Goal: Task Accomplishment & Management: Manage account settings

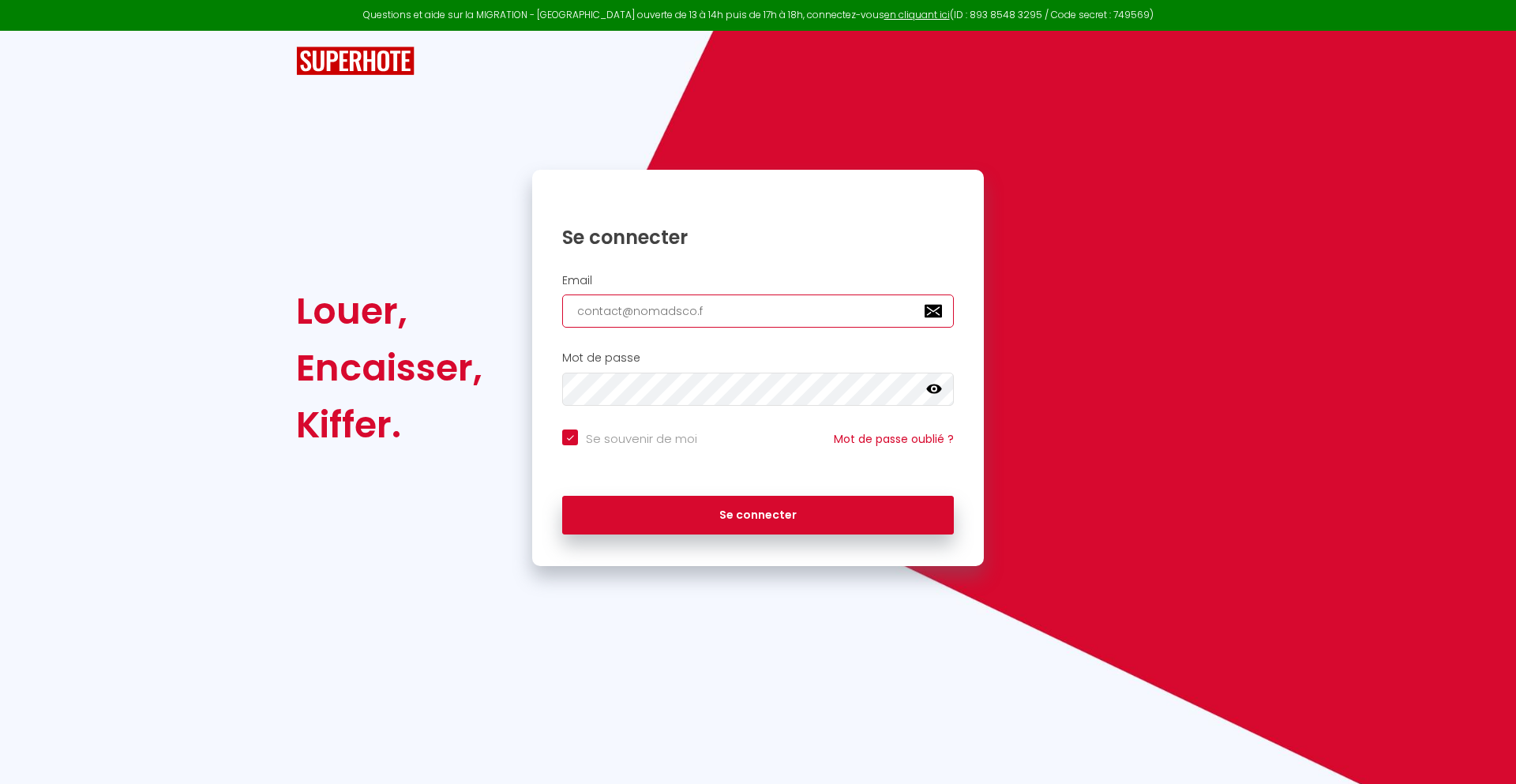
type input "[EMAIL_ADDRESS][DOMAIN_NAME]"
checkbox input "true"
type input "[EMAIL_ADDRESS][DOMAIN_NAME]"
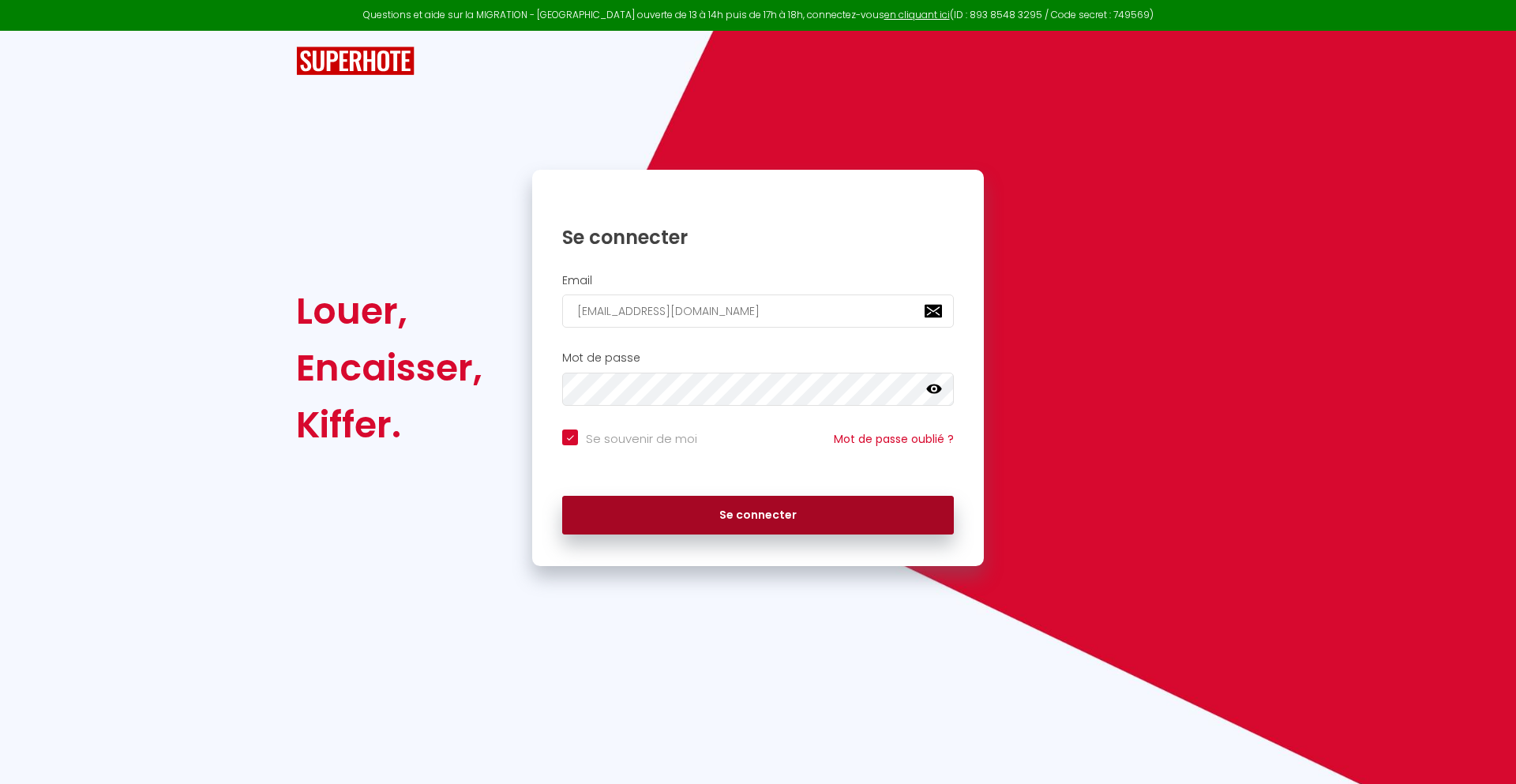
click at [758, 514] on button "Se connecter" at bounding box center [758, 514] width 391 height 39
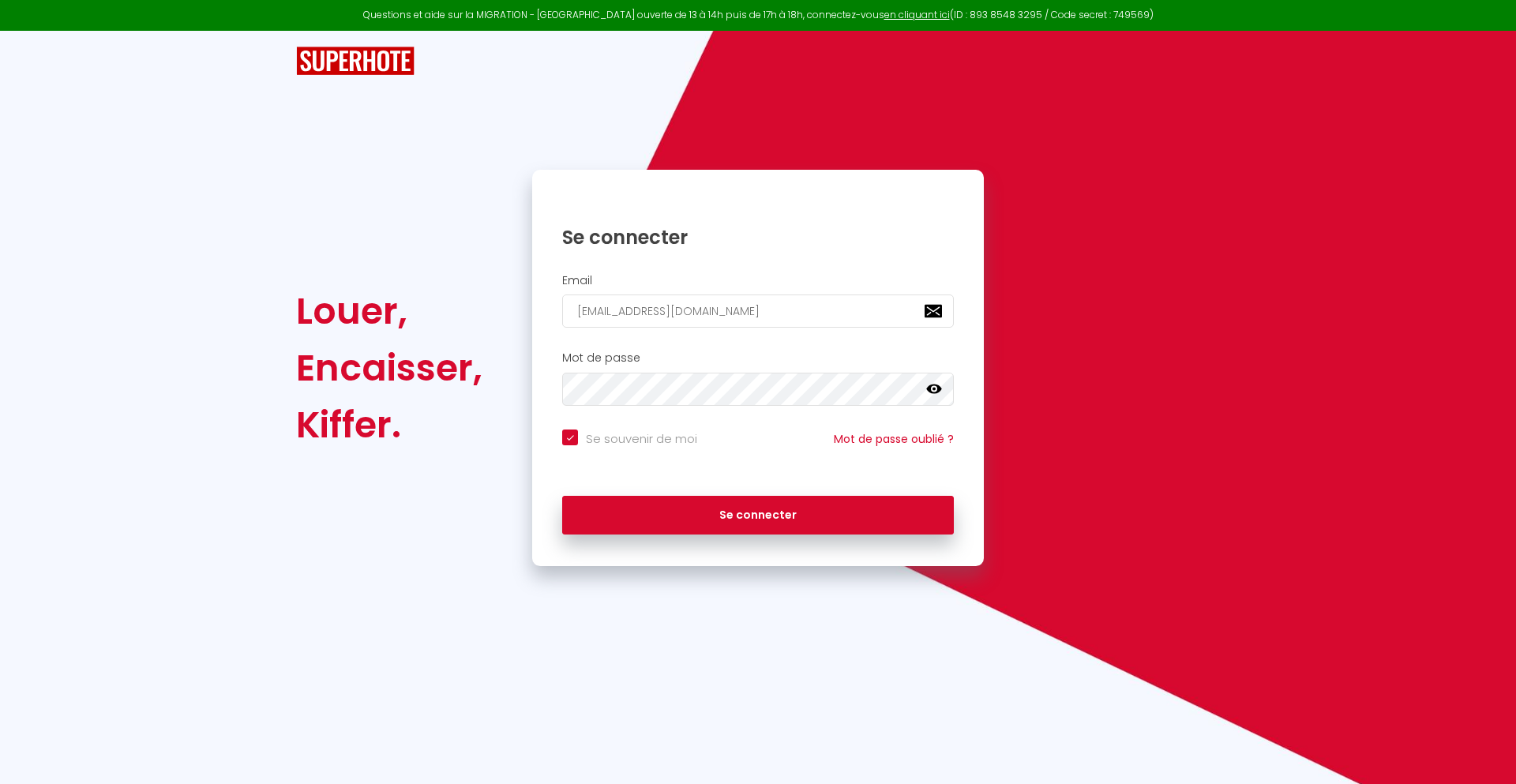
checkbox input "true"
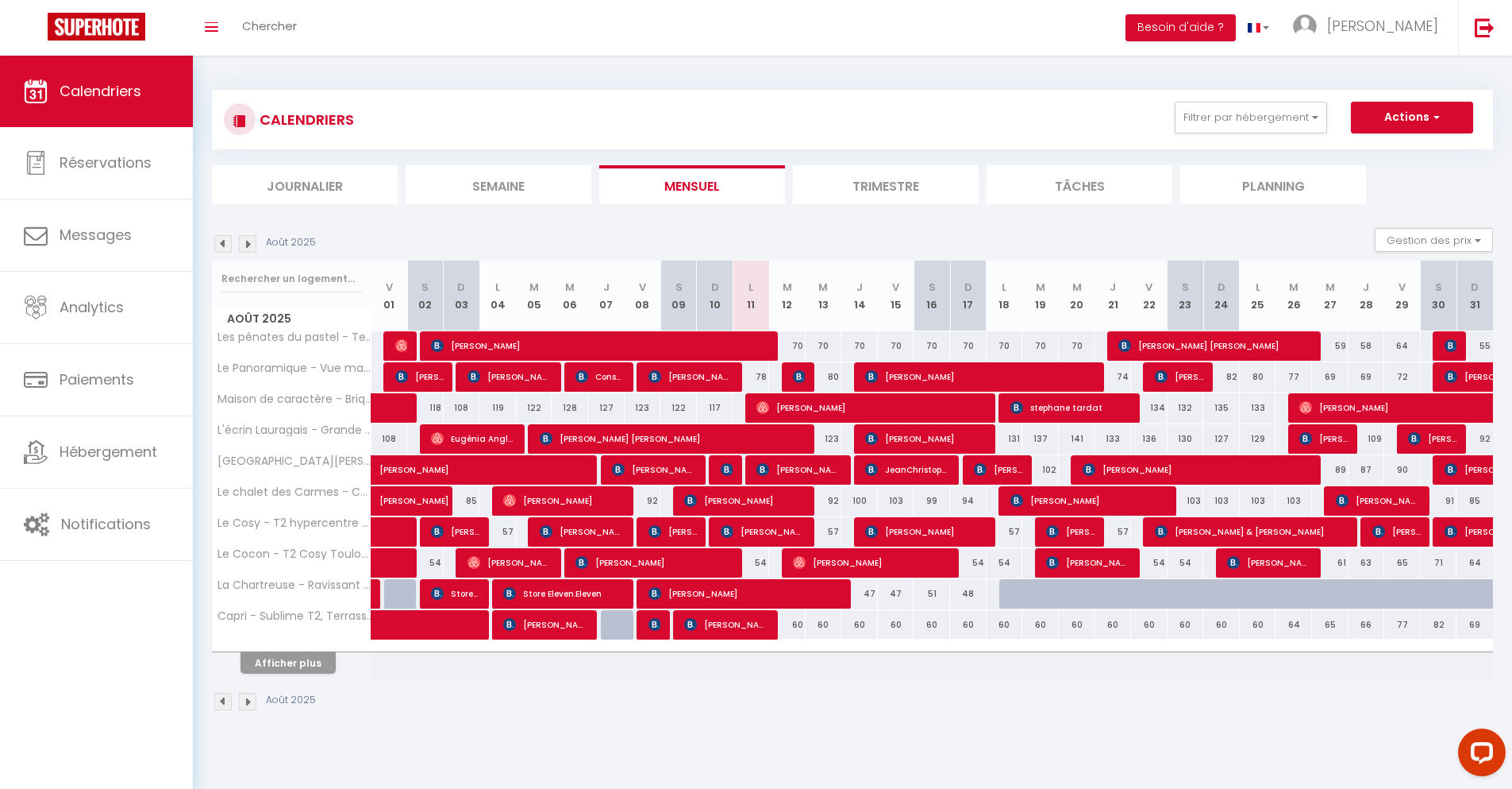
click at [305, 184] on li "Journalier" at bounding box center [304, 185] width 186 height 38
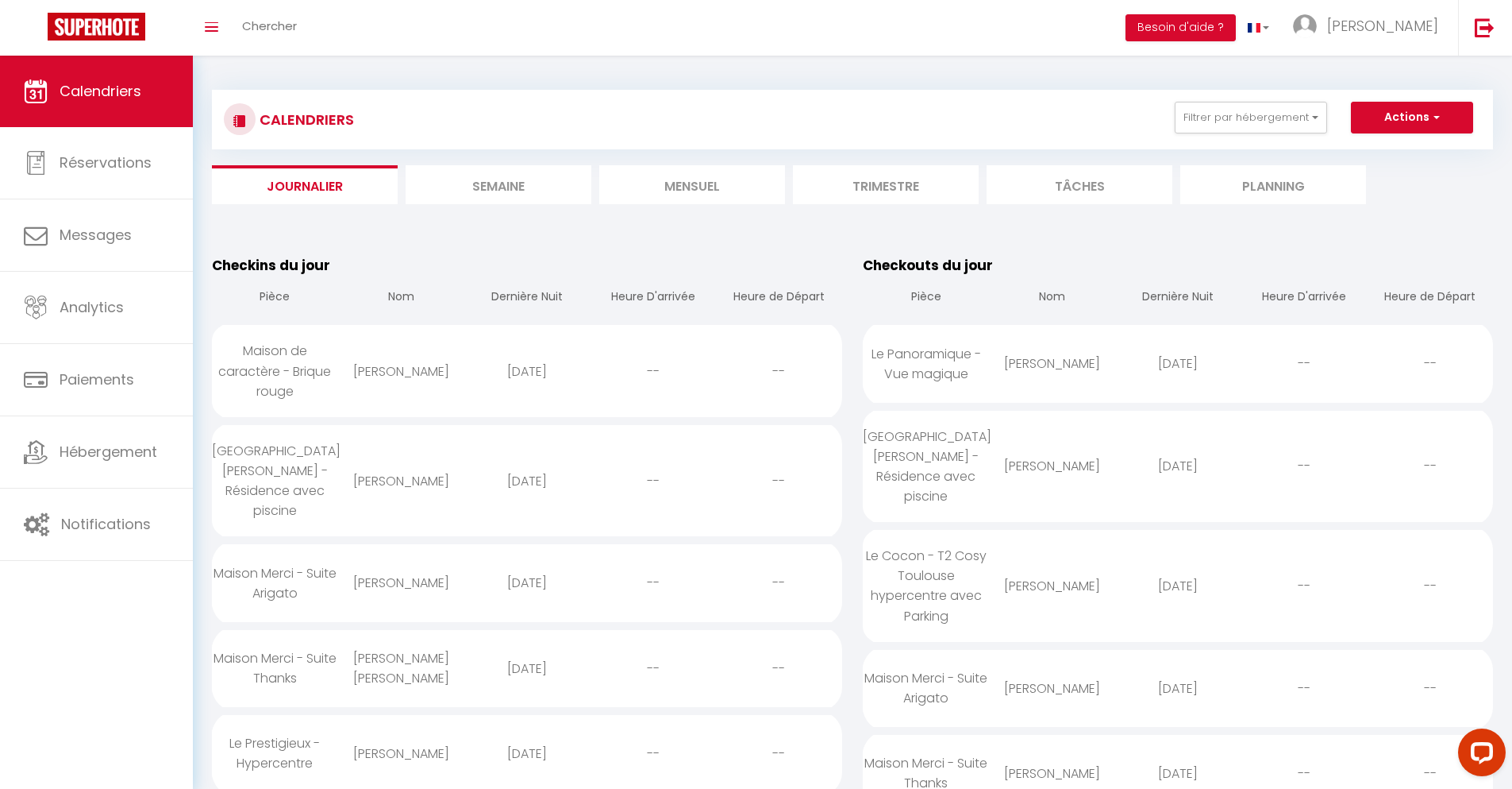
scroll to position [1116, 0]
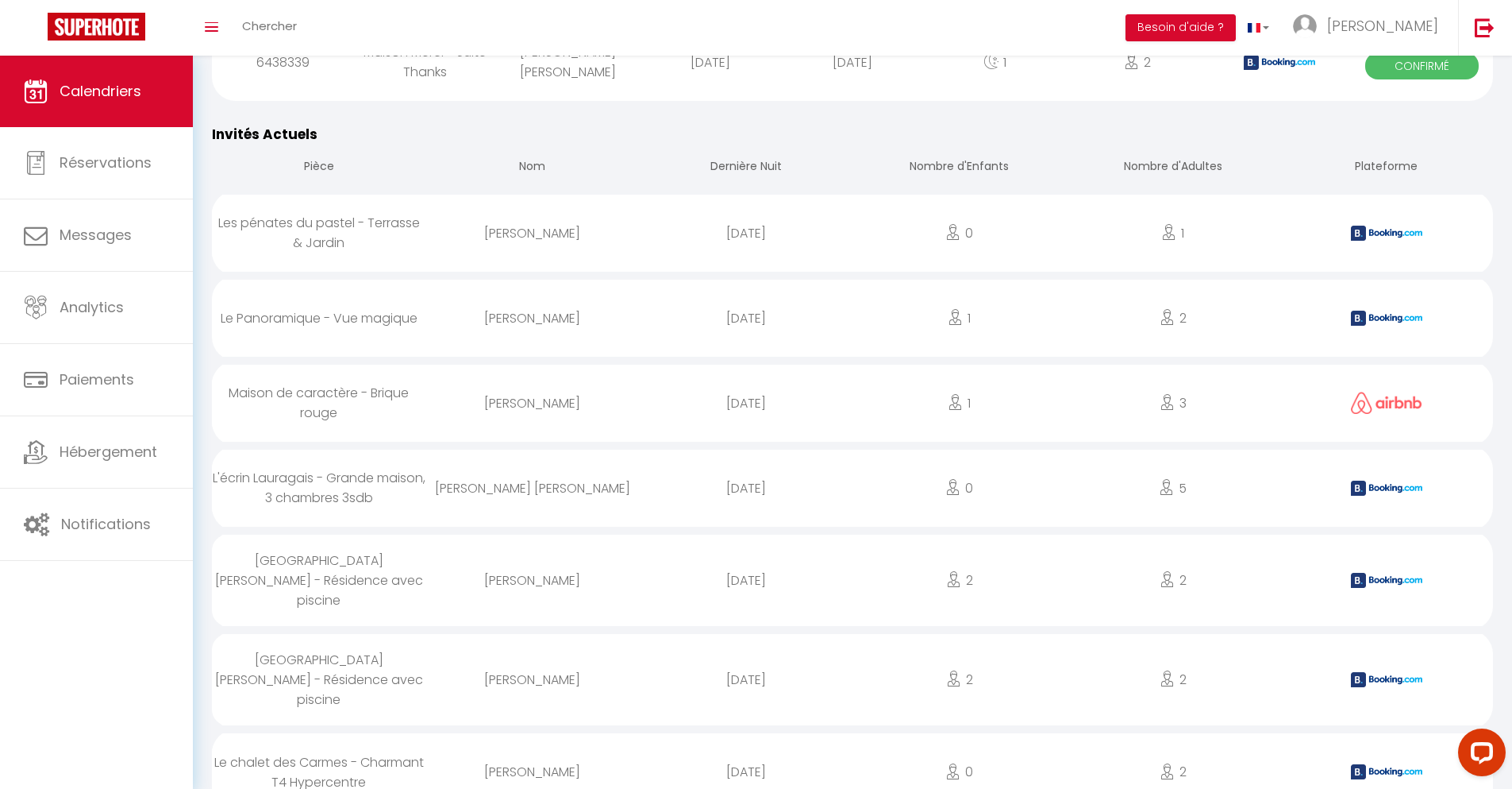
select select "0"
select select "1"
select select
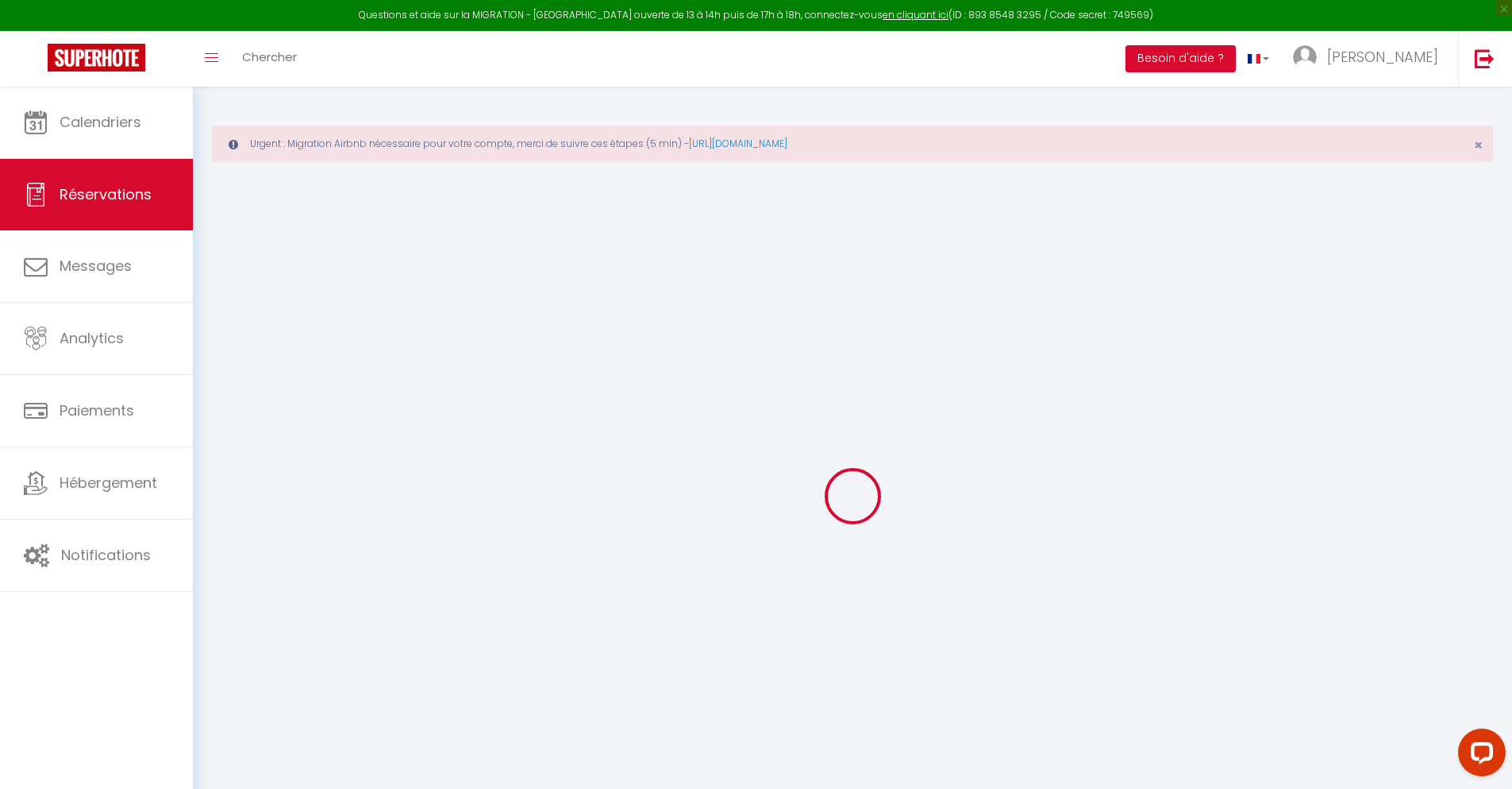
select select
checkbox input "false"
select select
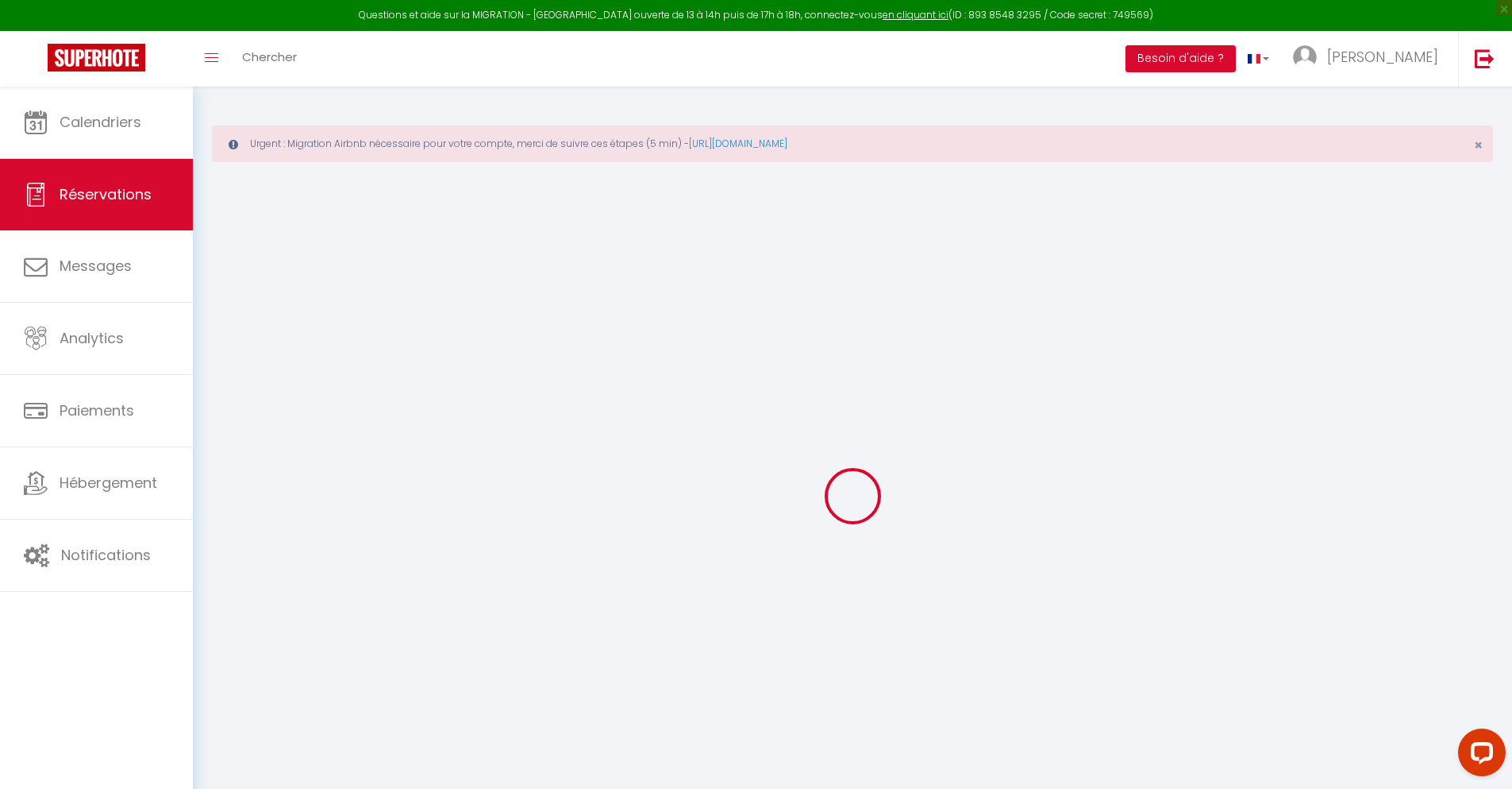
checkbox input "false"
type textarea "** THIS RESERVATION HAS BEEN PRE-PAID ** BOOKING NOTE : Payment charge is EUR 1…"
type input "30"
type input "3.08"
select select
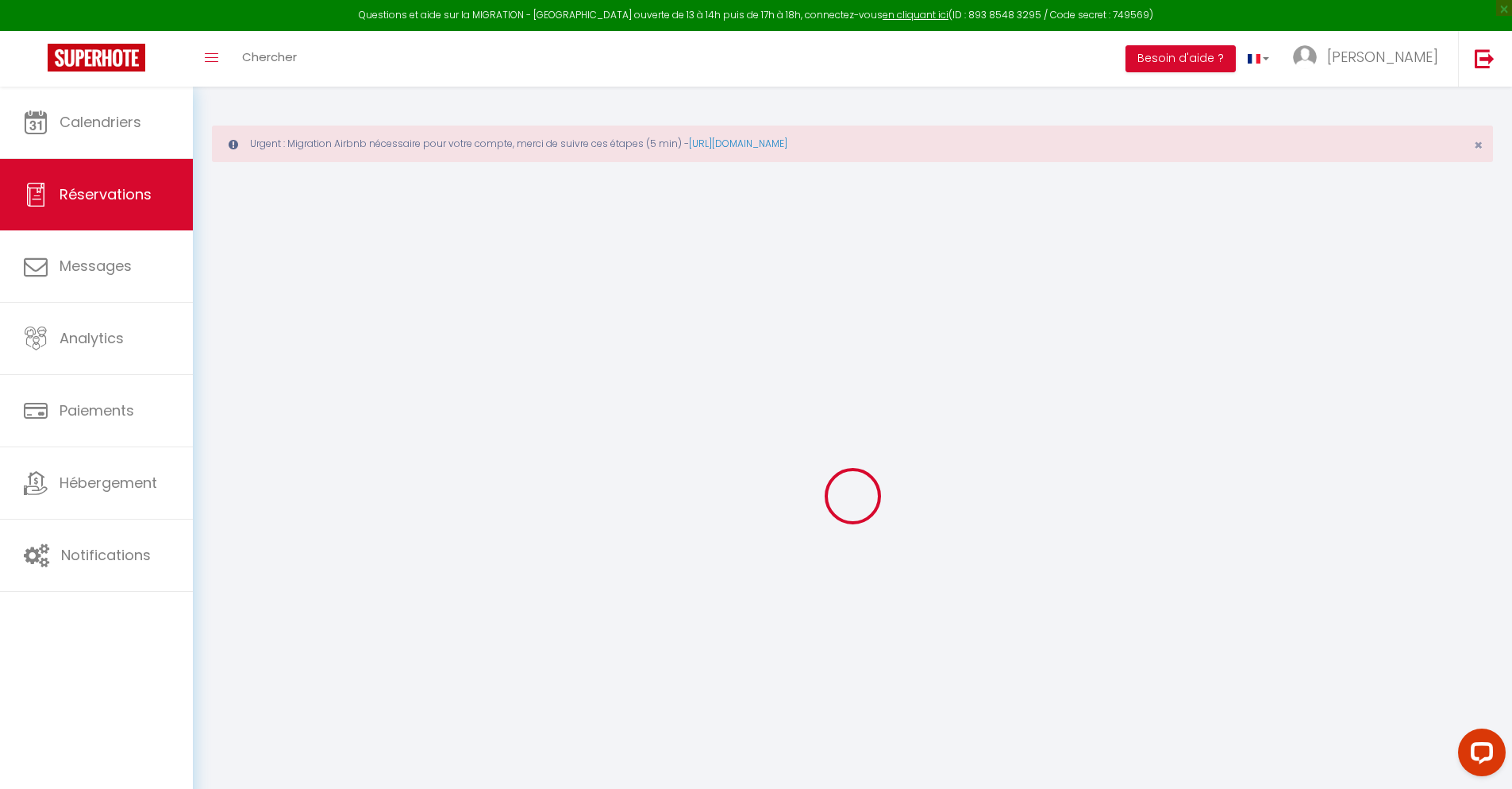
select select
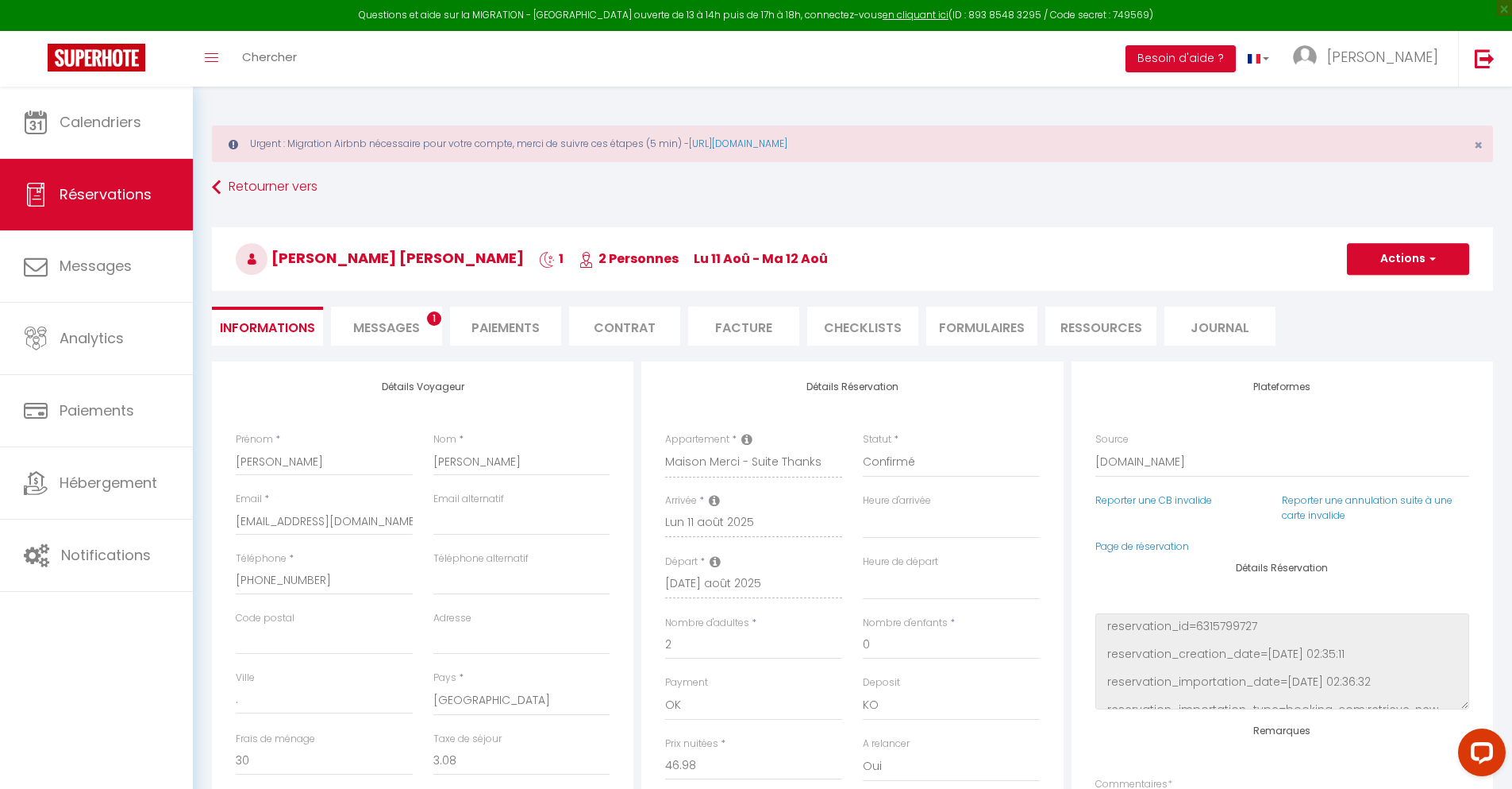
checkbox input "false"
select select
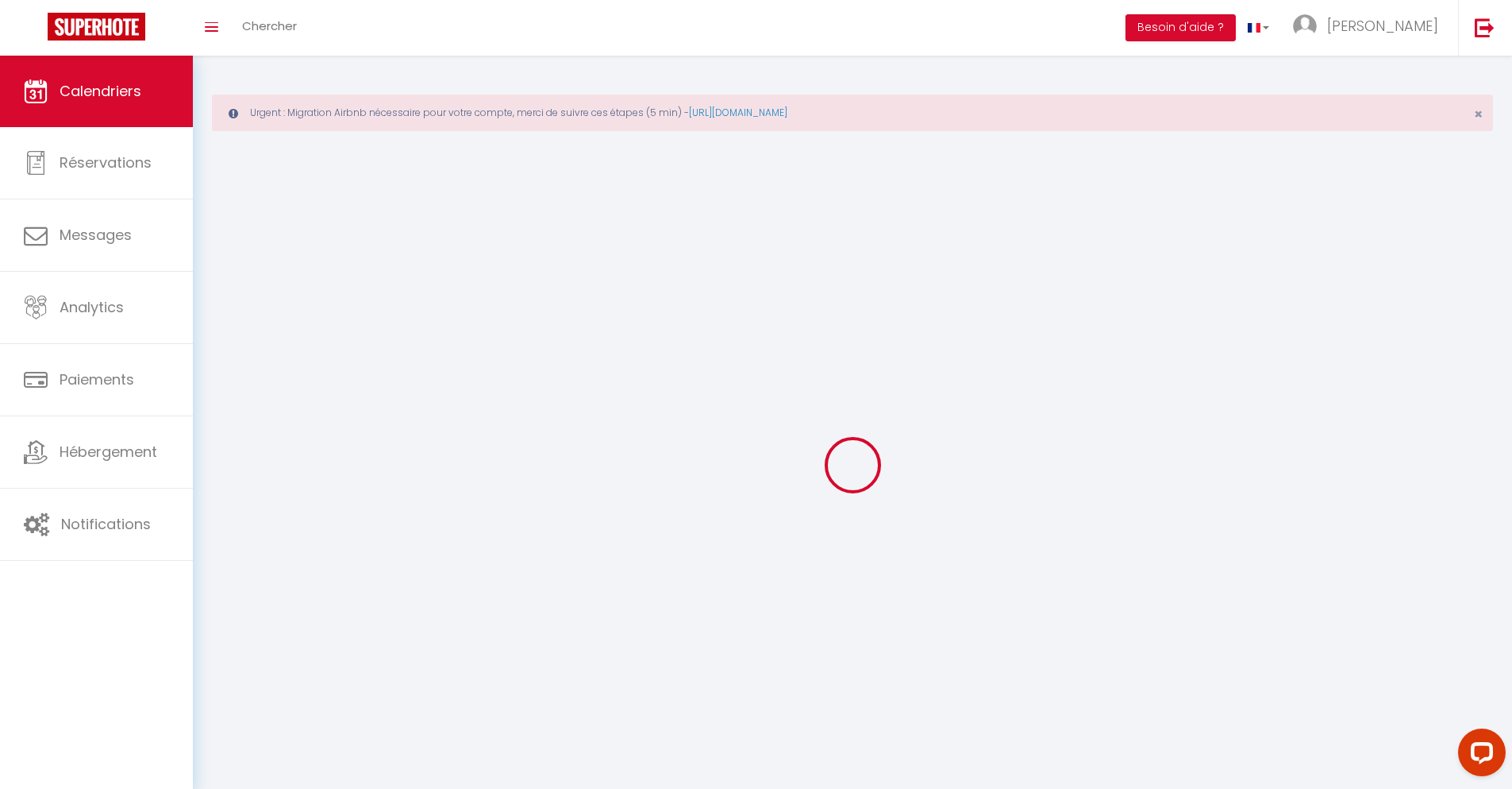
scroll to position [87, 0]
